Goal: Information Seeking & Learning: Learn about a topic

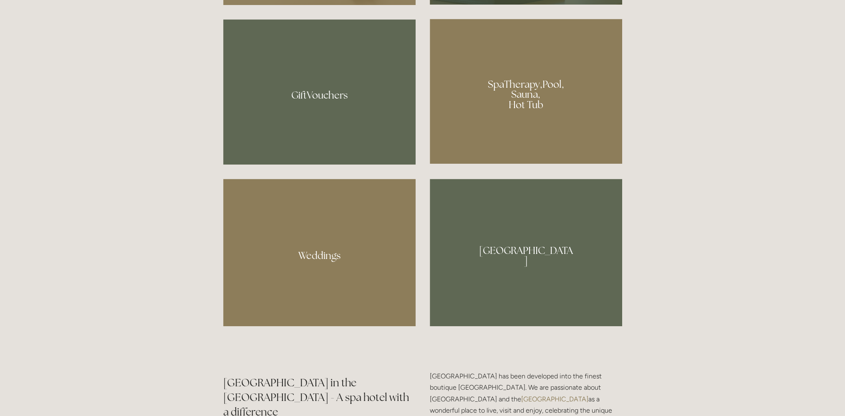
scroll to position [793, 0]
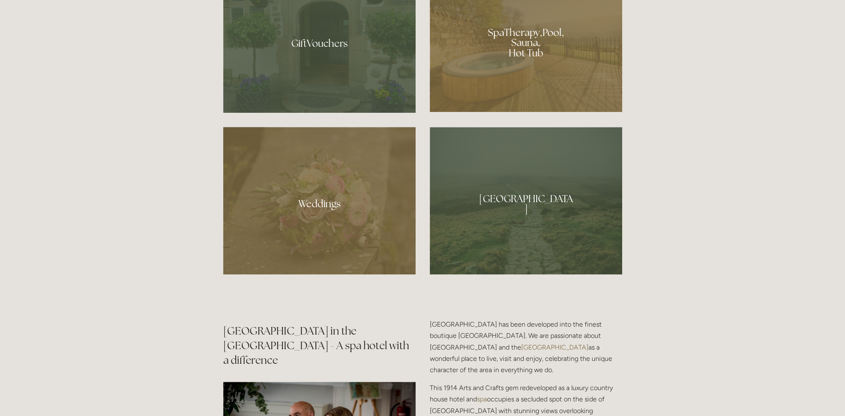
click at [256, 198] on div at bounding box center [319, 200] width 192 height 147
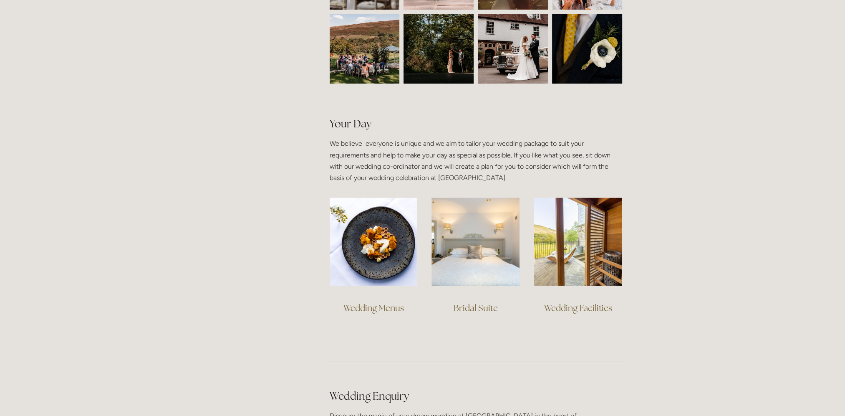
scroll to position [501, 0]
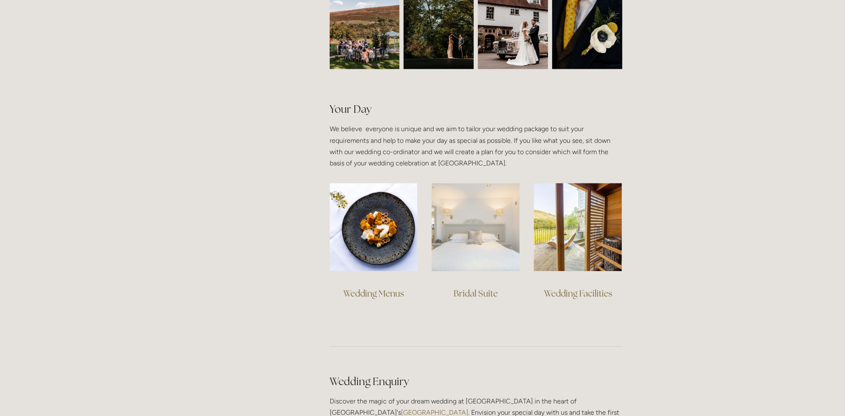
click at [473, 235] on img at bounding box center [475, 227] width 88 height 88
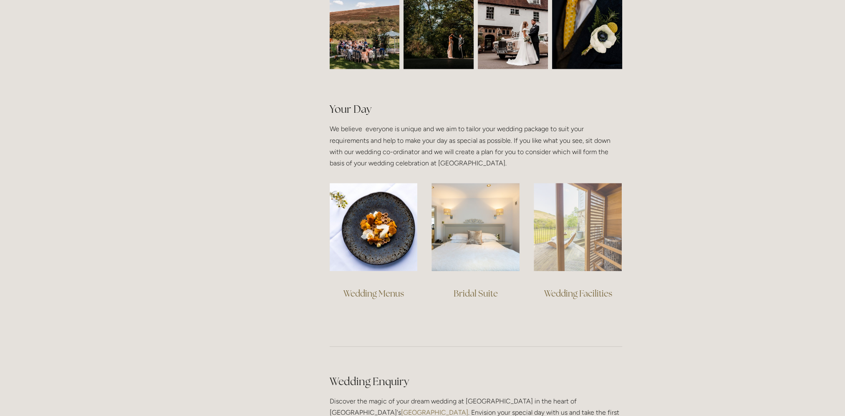
click at [579, 234] on img at bounding box center [578, 227] width 88 height 88
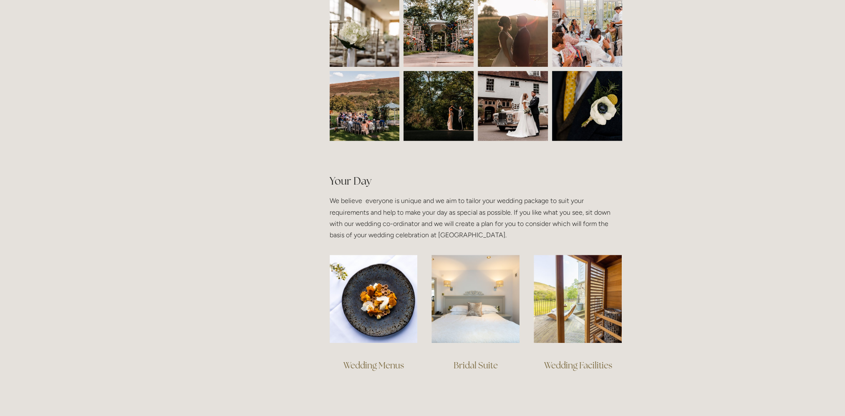
scroll to position [626, 0]
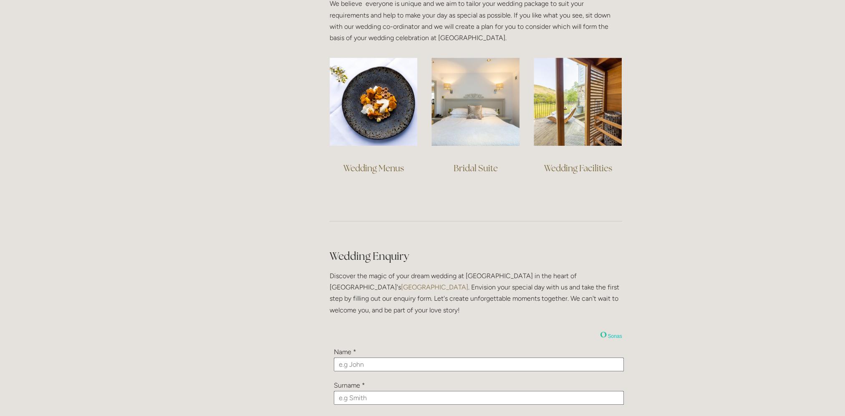
click at [361, 166] on link "Wedding Menus" at bounding box center [373, 167] width 61 height 11
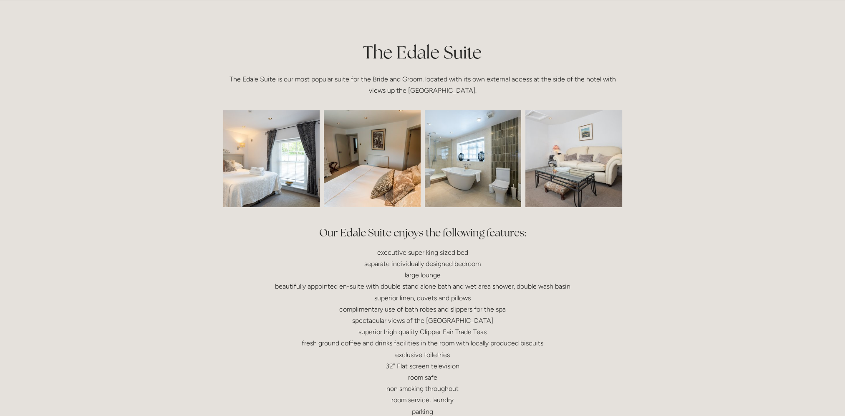
scroll to position [209, 0]
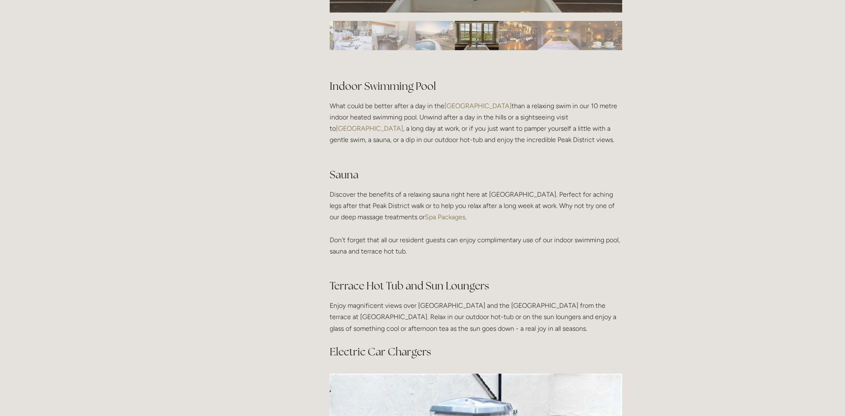
scroll to position [542, 0]
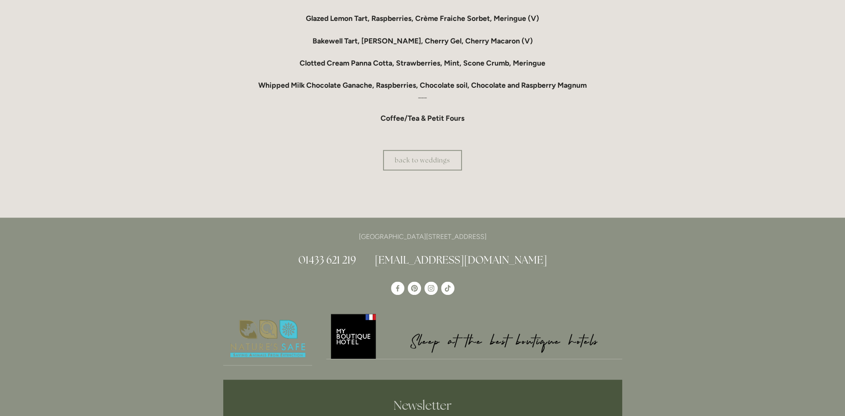
scroll to position [835, 0]
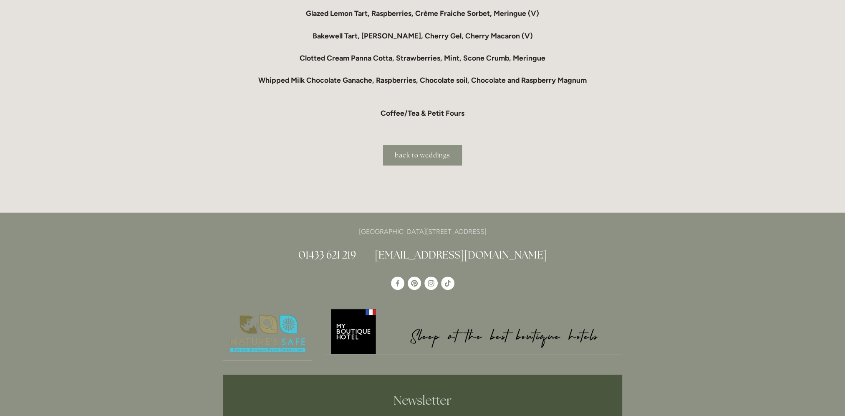
click at [422, 162] on link "back to weddings" at bounding box center [422, 155] width 79 height 20
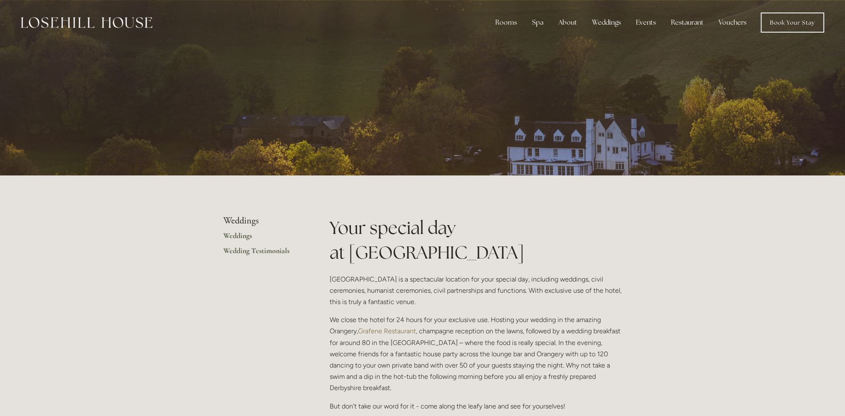
click at [252, 252] on link "Wedding Testimonials" at bounding box center [263, 253] width 80 height 15
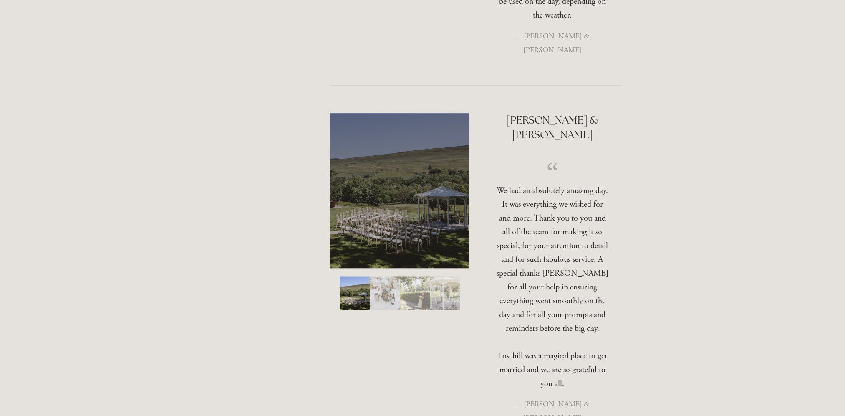
scroll to position [1836, 0]
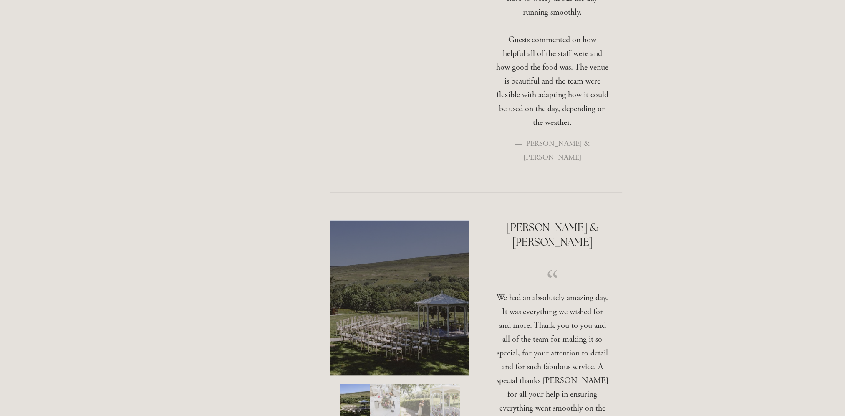
click at [439, 383] on img "Slide 4" at bounding box center [445, 399] width 30 height 33
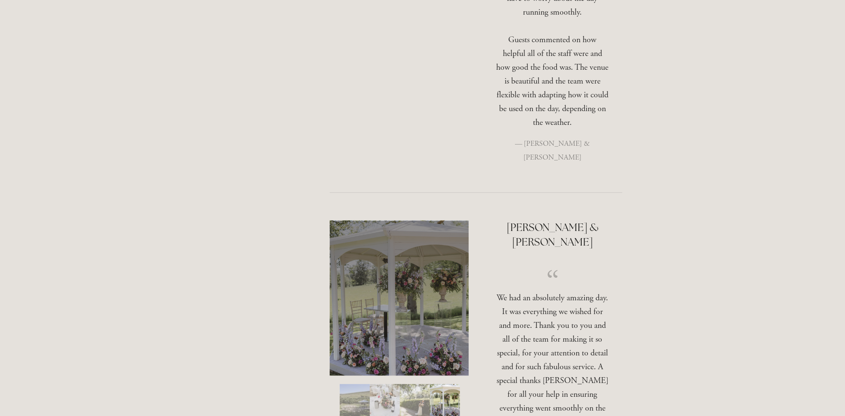
click at [417, 383] on img "Slide 3" at bounding box center [415, 399] width 30 height 33
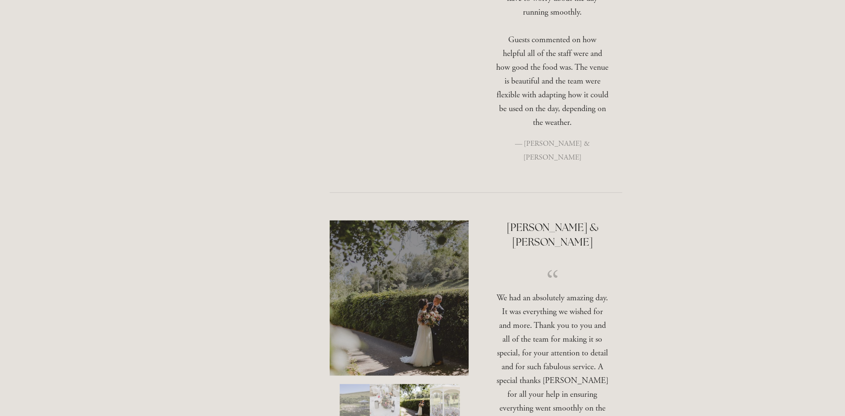
click at [396, 383] on img "Slide 2" at bounding box center [385, 399] width 30 height 33
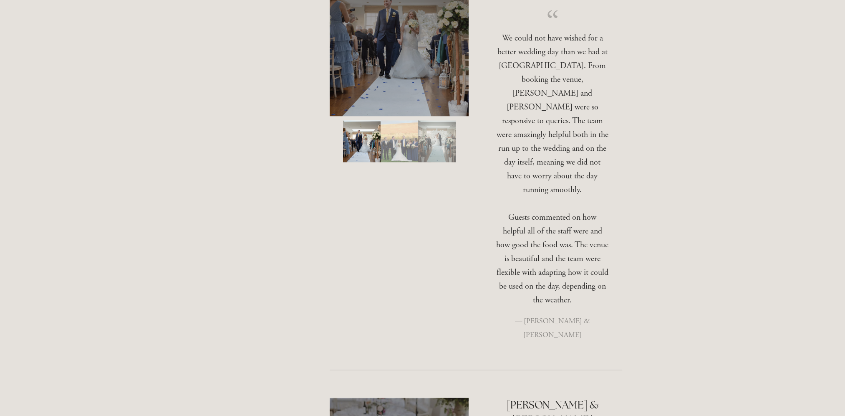
scroll to position [1544, 0]
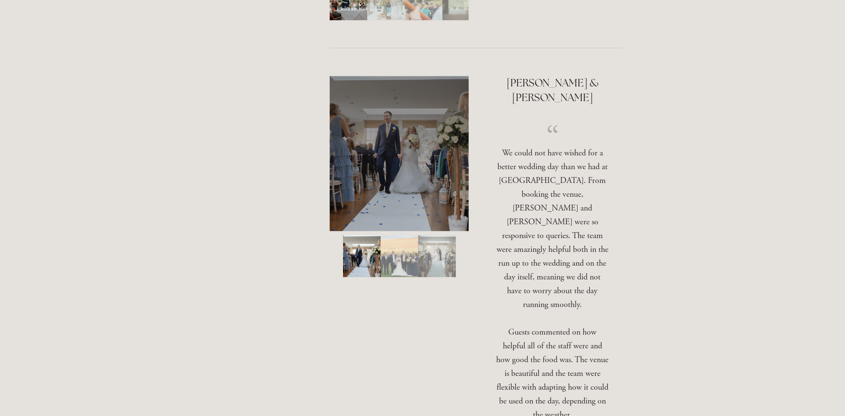
click at [449, 235] on img "Slide 3" at bounding box center [437, 256] width 38 height 42
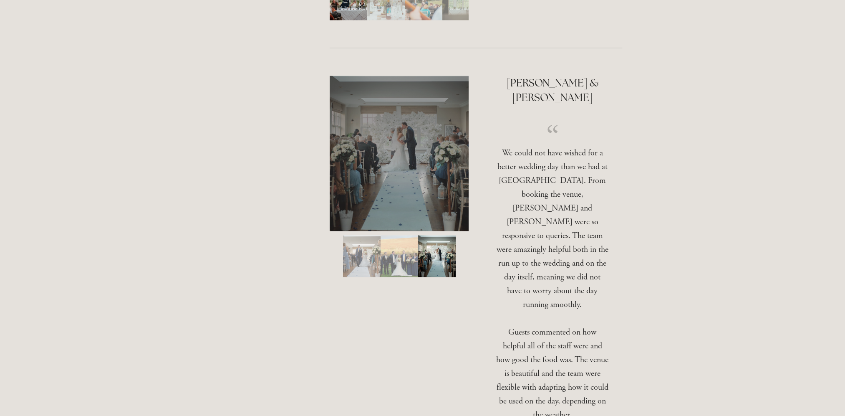
click at [392, 235] on img "Slide 2" at bounding box center [400, 256] width 38 height 42
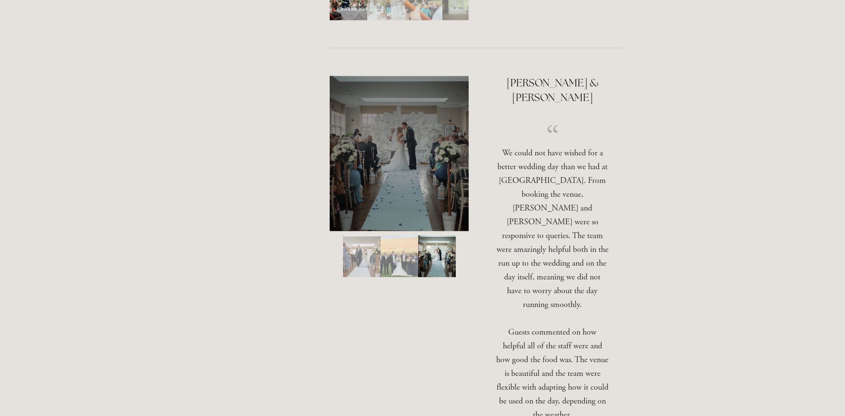
click at [391, 235] on img "Slide 2" at bounding box center [400, 256] width 38 height 42
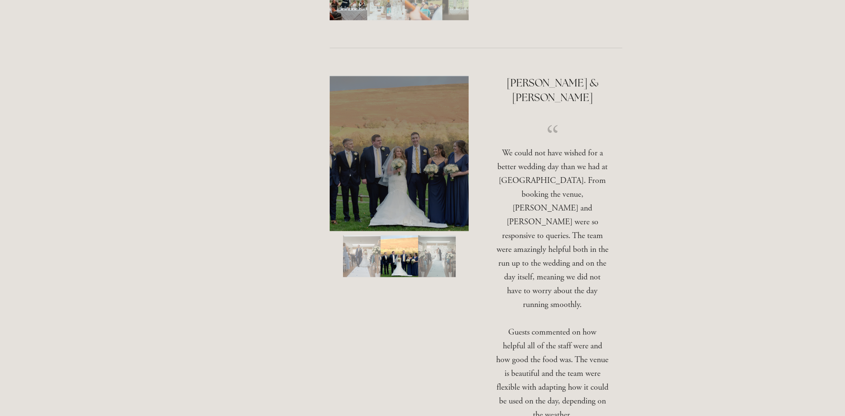
click at [373, 235] on img "Slide 1" at bounding box center [362, 256] width 38 height 42
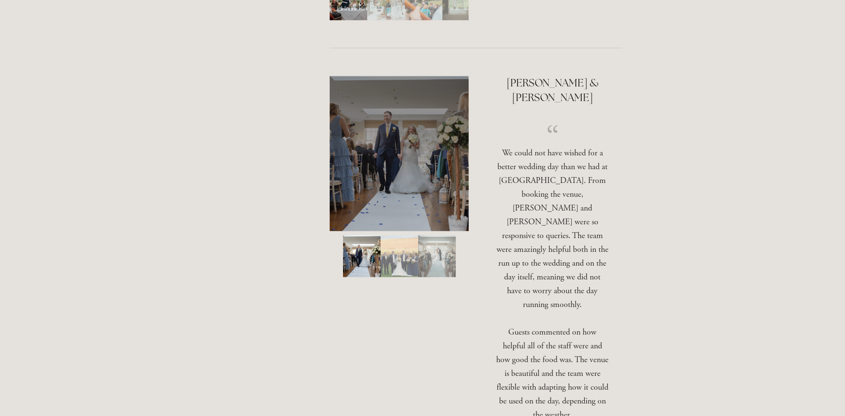
click at [435, 235] on img "Slide 3" at bounding box center [437, 256] width 38 height 42
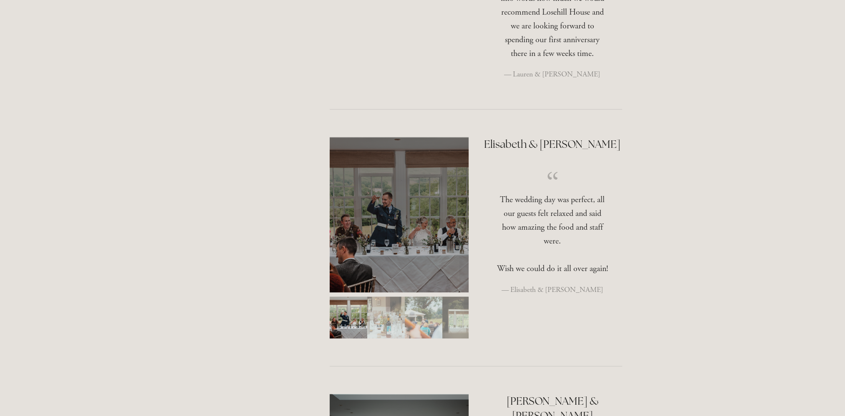
scroll to position [1168, 0]
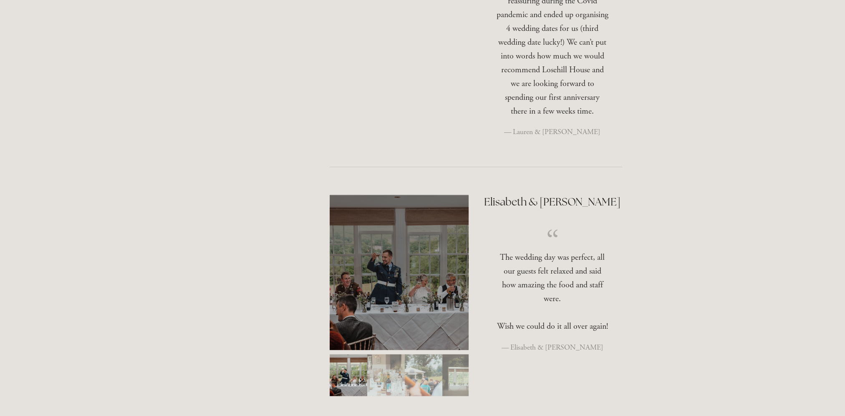
click at [416, 354] on img "Slide 3" at bounding box center [424, 375] width 38 height 42
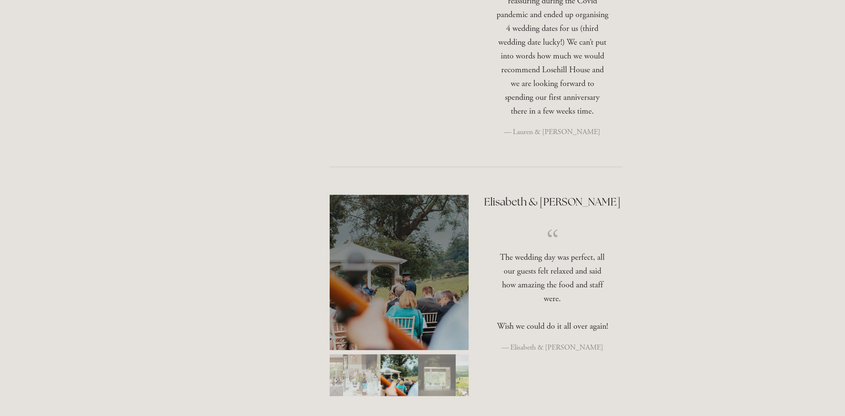
click at [382, 354] on img "Slide 3" at bounding box center [400, 375] width 38 height 42
click at [370, 354] on img "Slide 2" at bounding box center [362, 375] width 38 height 42
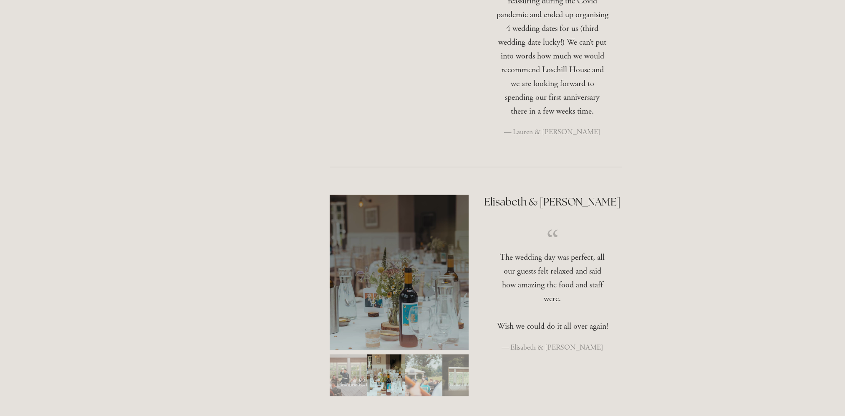
click at [466, 354] on img "Slide 4" at bounding box center [461, 375] width 38 height 42
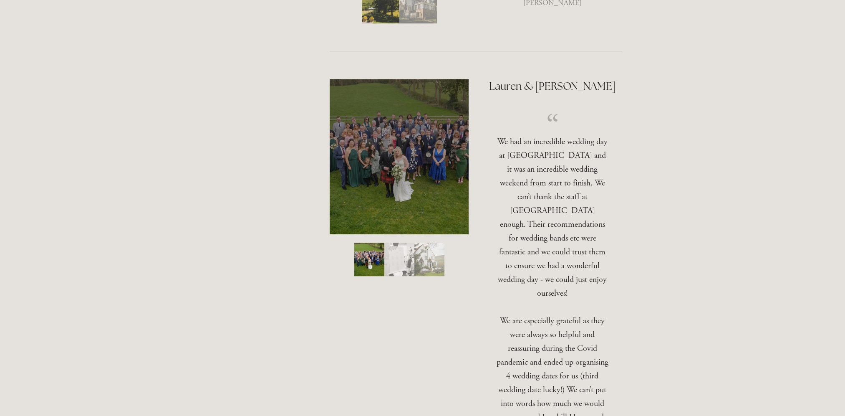
scroll to position [751, 0]
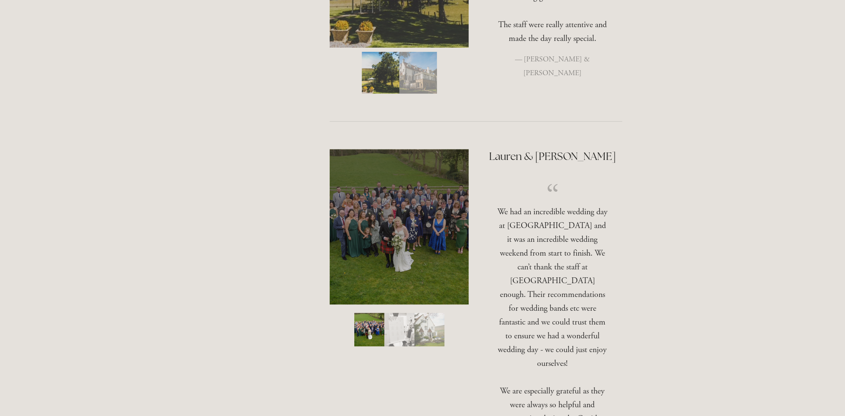
click at [442, 313] on img "Slide 3" at bounding box center [429, 329] width 30 height 33
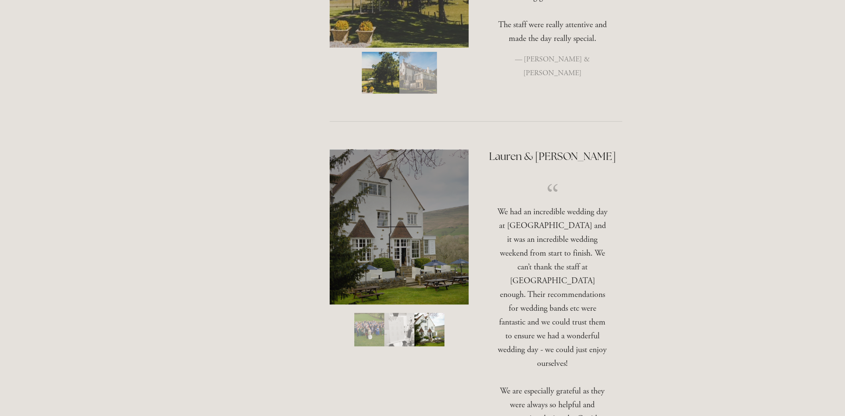
click at [399, 313] on img "Slide 2" at bounding box center [399, 329] width 30 height 33
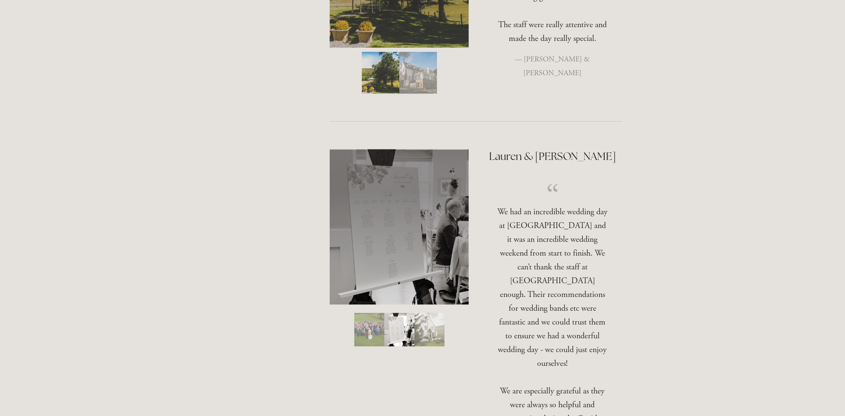
scroll to position [459, 0]
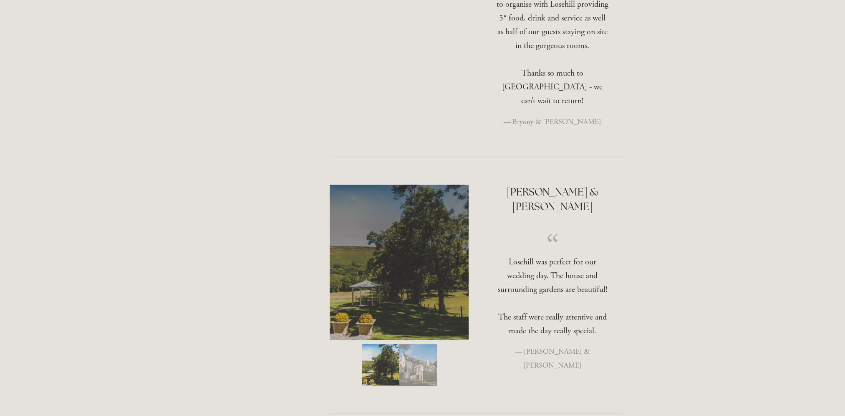
click at [413, 347] on img "Slide 2" at bounding box center [418, 365] width 38 height 42
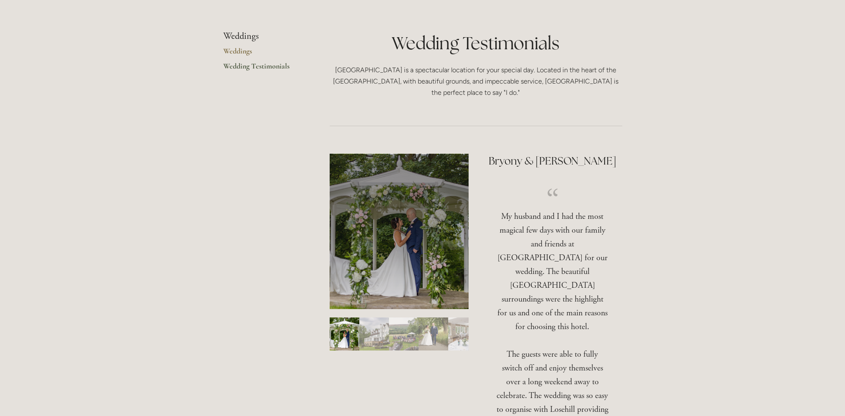
scroll to position [209, 0]
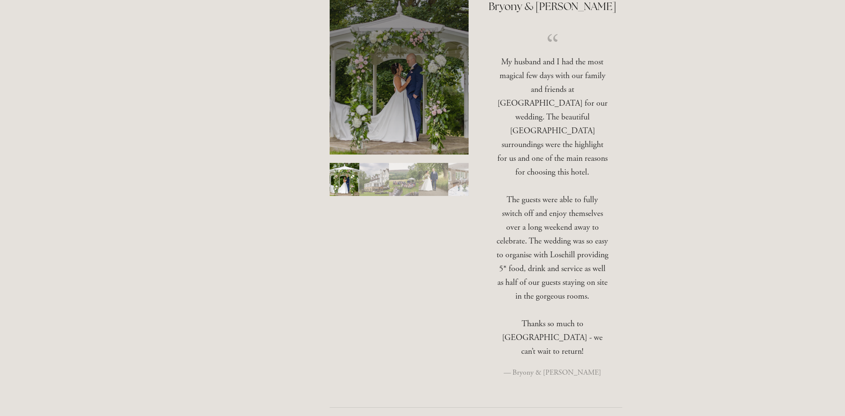
click at [438, 190] on img "Slide 4" at bounding box center [434, 179] width 30 height 33
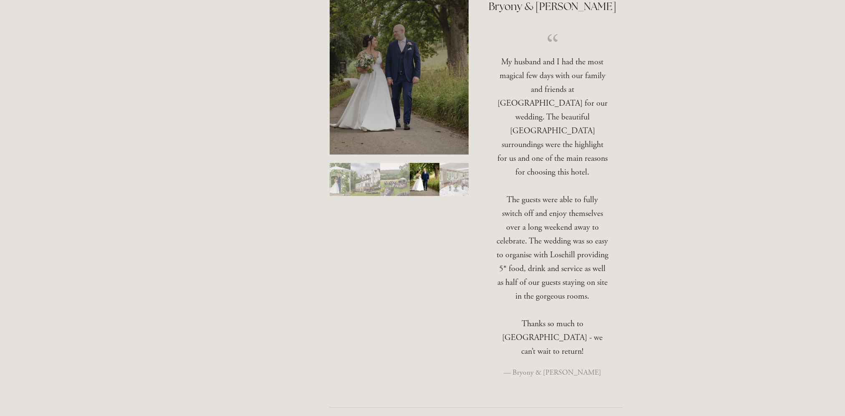
click at [449, 189] on img "Slide 5" at bounding box center [454, 179] width 30 height 33
